Goal: Entertainment & Leisure: Consume media (video, audio)

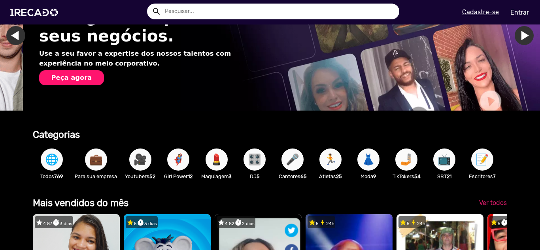
scroll to position [0, 534]
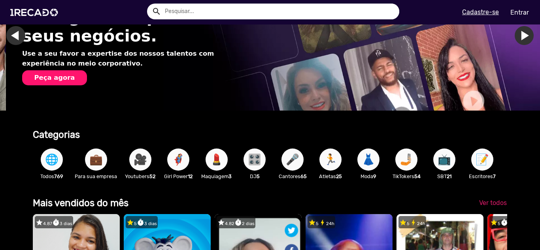
click at [51, 155] on span "🌐" at bounding box center [51, 160] width 13 height 22
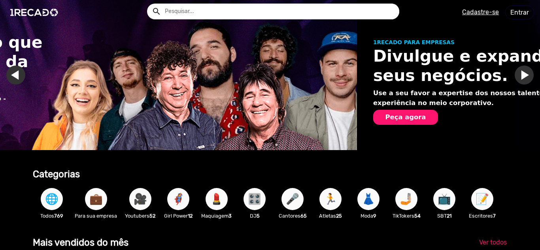
scroll to position [0, 0]
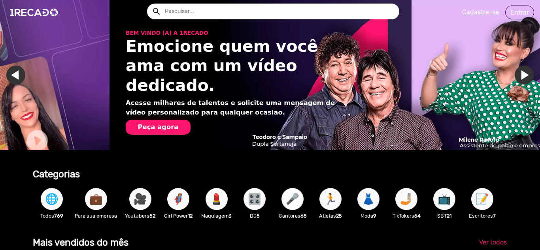
click at [296, 198] on span "🎤" at bounding box center [292, 199] width 13 height 22
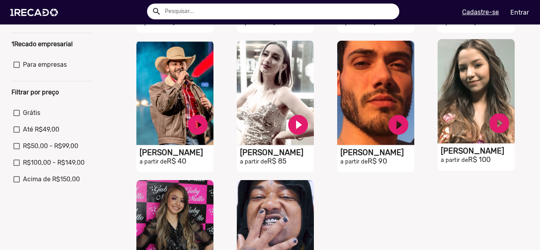
click at [461, 91] on video "S1RECADO vídeos dedicados para fãs e empresas" at bounding box center [476, 91] width 77 height 104
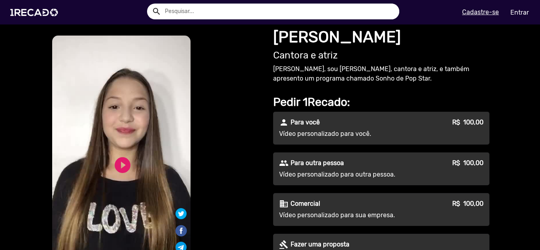
click at [123, 140] on video "S1RECADO vídeos dedicados para fãs e empresas" at bounding box center [121, 158] width 138 height 244
click at [120, 157] on link "play_circle_filled" at bounding box center [122, 165] width 19 height 19
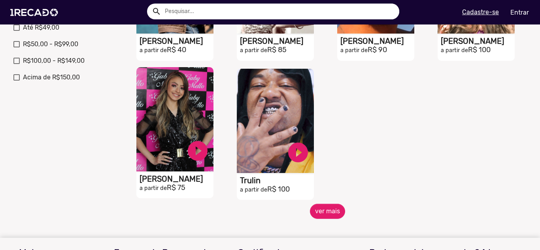
click at [178, 113] on video "S1RECADO vídeos dedicados para fãs e empresas" at bounding box center [174, 119] width 77 height 104
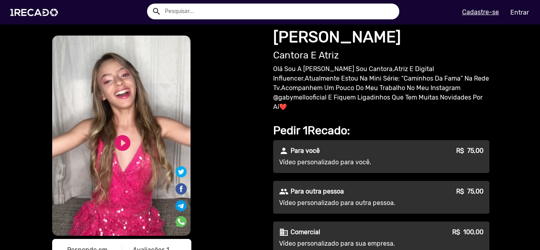
drag, startPoint x: 135, startPoint y: 155, endPoint x: 127, endPoint y: 154, distance: 7.6
click at [131, 155] on video "S1RECADO vídeos dedicados para fãs e empresas" at bounding box center [121, 136] width 138 height 200
click at [120, 143] on link "play_circle_filled" at bounding box center [122, 143] width 19 height 19
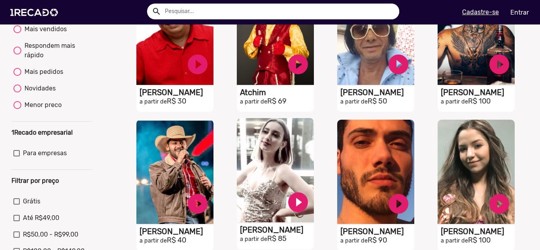
click at [259, 160] on video "S1RECADO vídeos dedicados para fãs e empresas" at bounding box center [275, 170] width 77 height 104
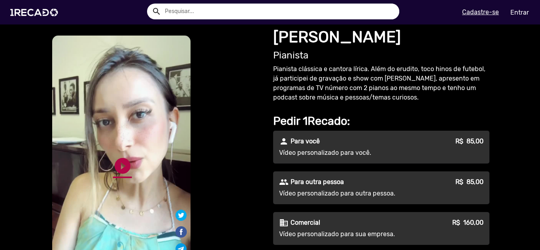
click at [115, 157] on link "play_circle_filled" at bounding box center [122, 166] width 19 height 19
